Goal: Navigation & Orientation: Find specific page/section

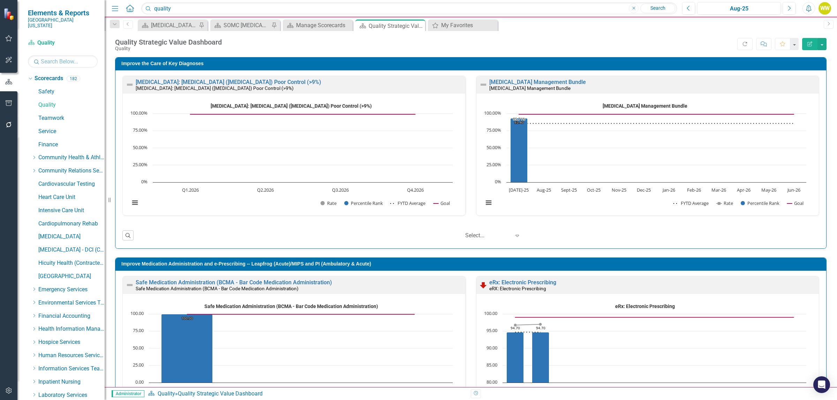
scroll to position [0, 0]
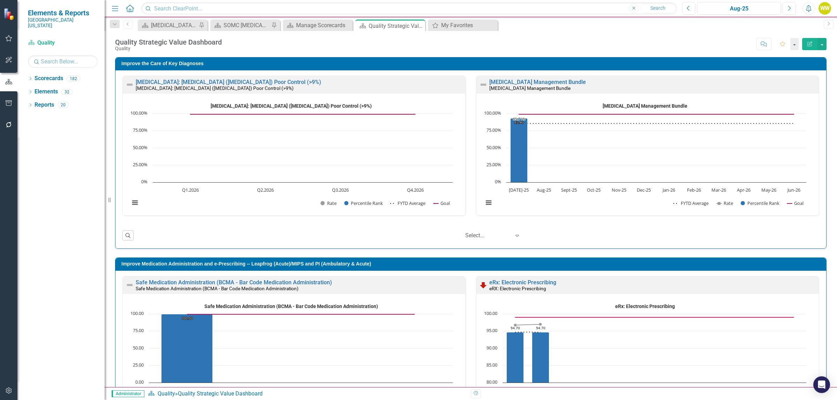
click at [783, 45] on icon "Favorite" at bounding box center [782, 43] width 6 height 5
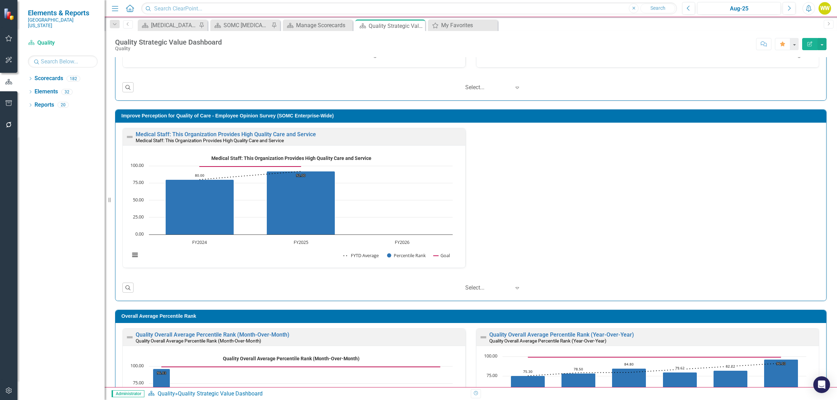
scroll to position [0, 0]
click at [607, 179] on div "Medical Staff: This Organization Provides High Quality Care and Service Medical…" at bounding box center [470, 202] width 707 height 149
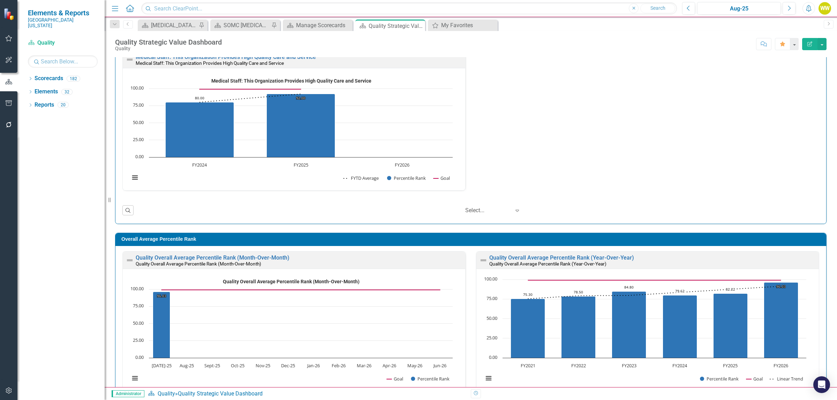
scroll to position [472, 0]
